Goal: Browse casually

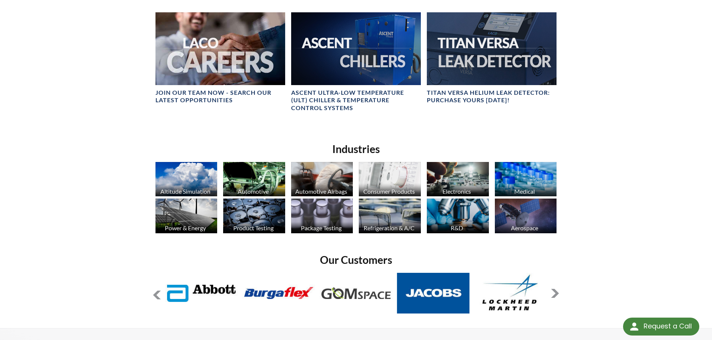
scroll to position [486, 0]
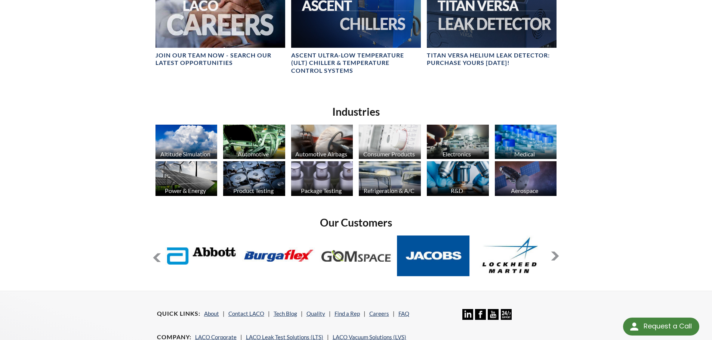
click at [556, 254] on button at bounding box center [554, 256] width 9 height 9
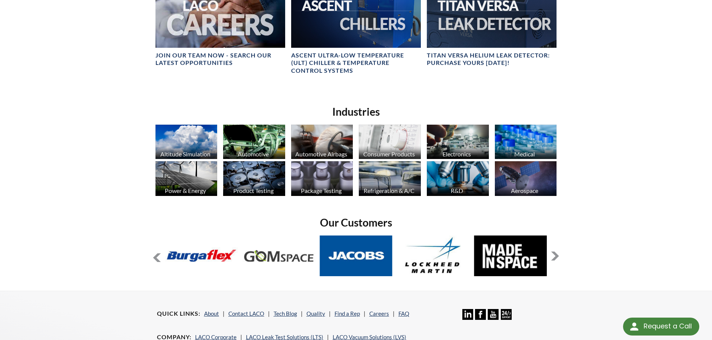
click at [556, 254] on button at bounding box center [554, 256] width 9 height 9
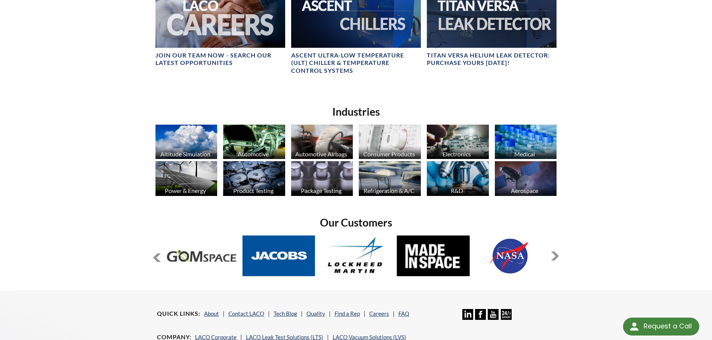
click at [555, 254] on button at bounding box center [554, 256] width 9 height 9
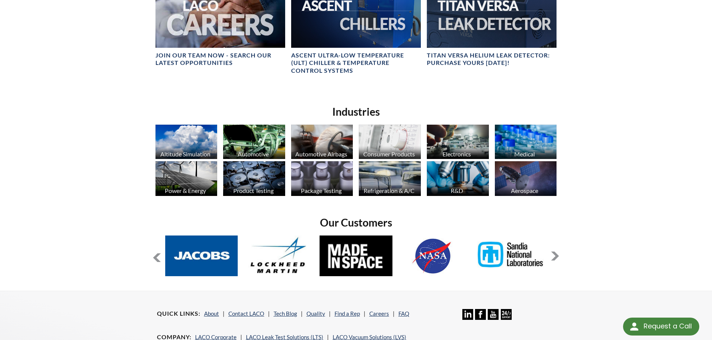
click at [555, 254] on button at bounding box center [554, 256] width 9 height 9
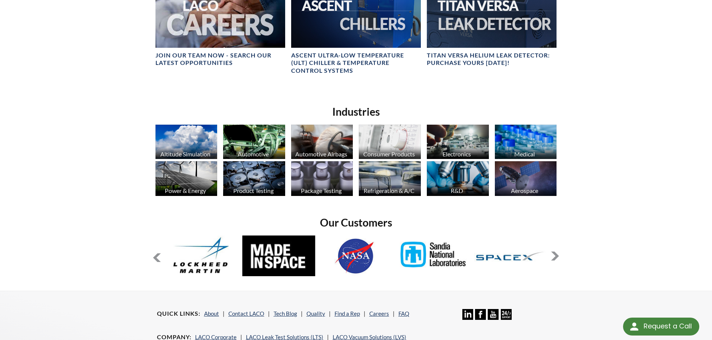
click at [555, 254] on button at bounding box center [554, 256] width 9 height 9
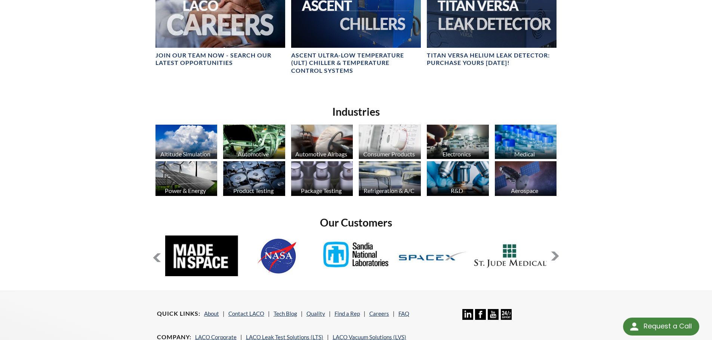
click at [555, 254] on button at bounding box center [554, 256] width 9 height 9
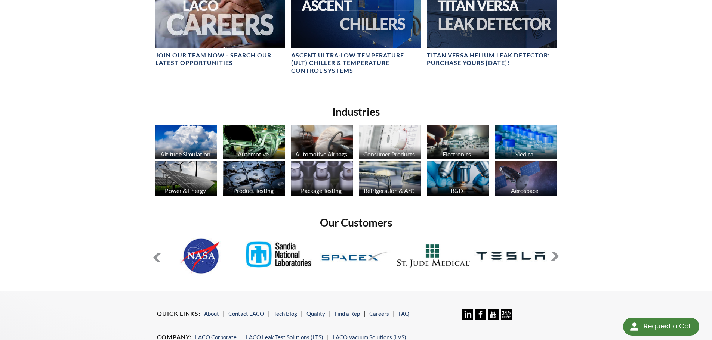
click at [555, 254] on button at bounding box center [554, 256] width 9 height 9
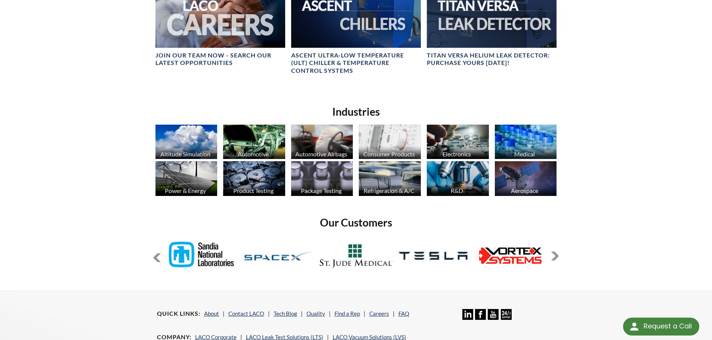
click at [555, 254] on button at bounding box center [554, 256] width 9 height 9
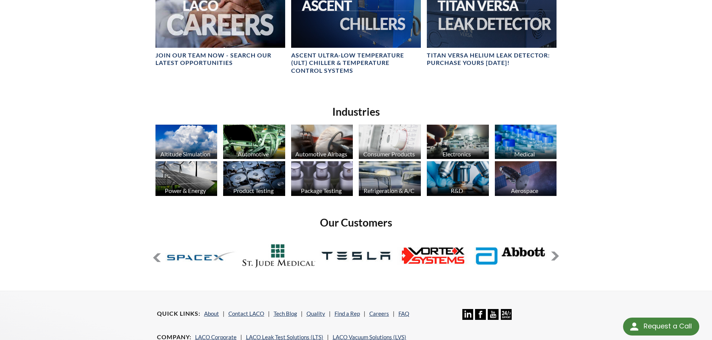
click at [555, 254] on button at bounding box center [554, 256] width 9 height 9
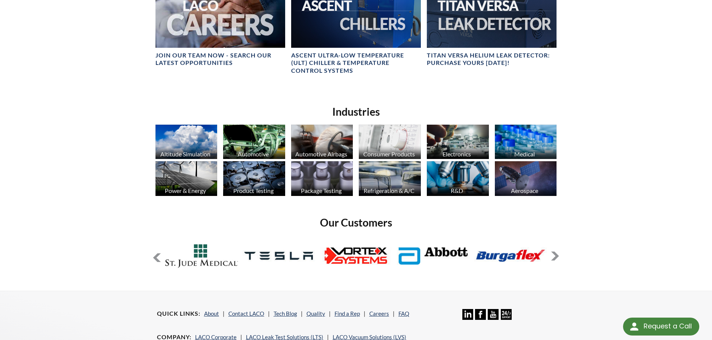
click at [555, 254] on button at bounding box center [554, 256] width 9 height 9
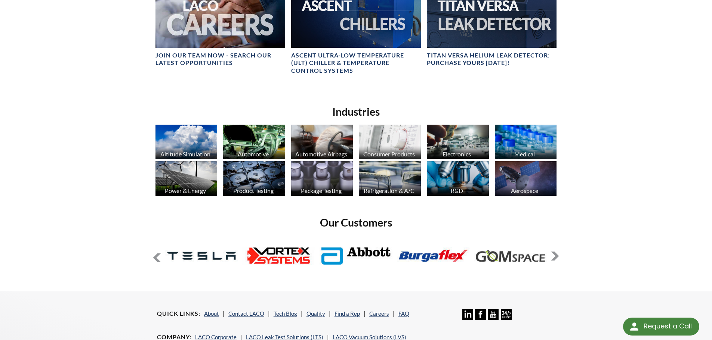
click at [555, 254] on button at bounding box center [554, 256] width 9 height 9
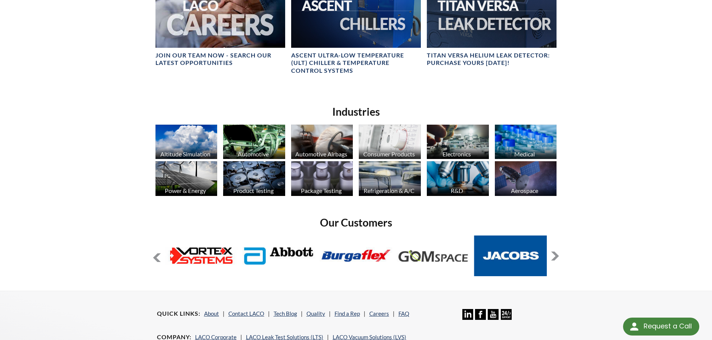
click at [555, 254] on button at bounding box center [554, 256] width 9 height 9
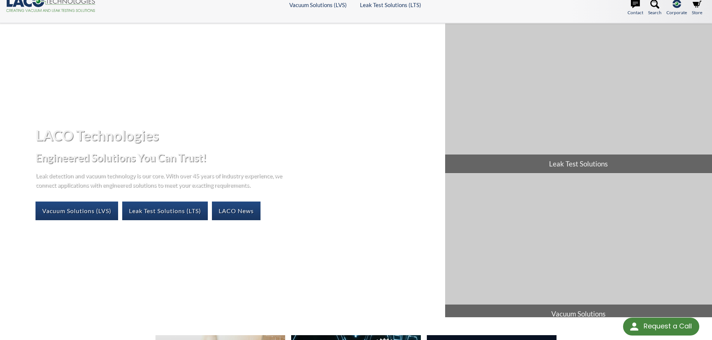
scroll to position [0, 0]
